Goal: Information Seeking & Learning: Learn about a topic

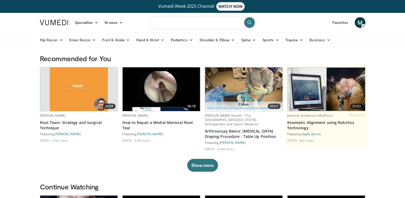
click at [215, 23] on input "Search topics, interventions" at bounding box center [202, 22] width 107 height 13
type input "**********"
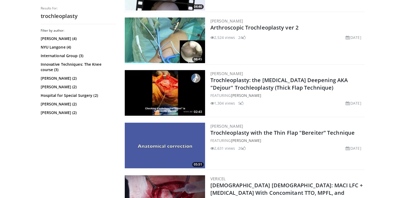
scroll to position [475, 0]
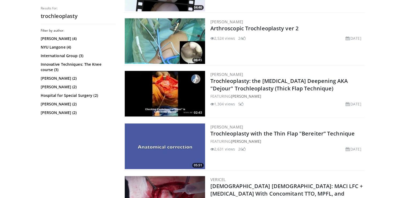
click at [186, 40] on img at bounding box center [165, 41] width 80 height 46
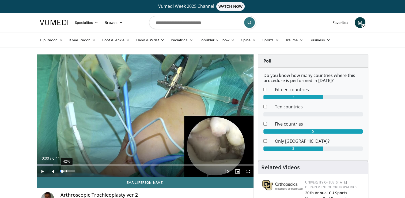
click at [66, 171] on div "42%" at bounding box center [67, 171] width 15 height 2
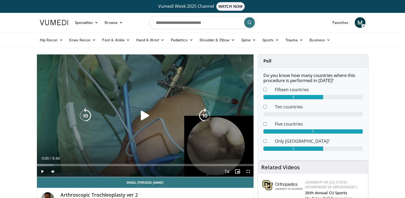
click at [140, 116] on icon "Video Player" at bounding box center [145, 115] width 15 height 15
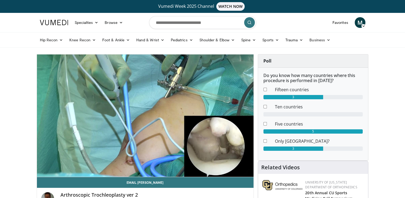
drag, startPoint x: 4, startPoint y: 183, endPoint x: 338, endPoint y: 174, distance: 333.5
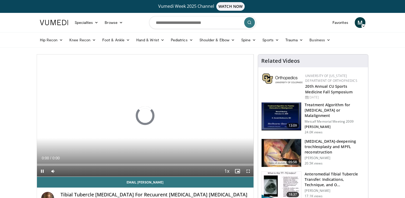
drag, startPoint x: 0, startPoint y: 0, endPoint x: 281, endPoint y: 151, distance: 319.3
click at [281, 151] on img at bounding box center [282, 153] width 40 height 28
